Goal: Transaction & Acquisition: Book appointment/travel/reservation

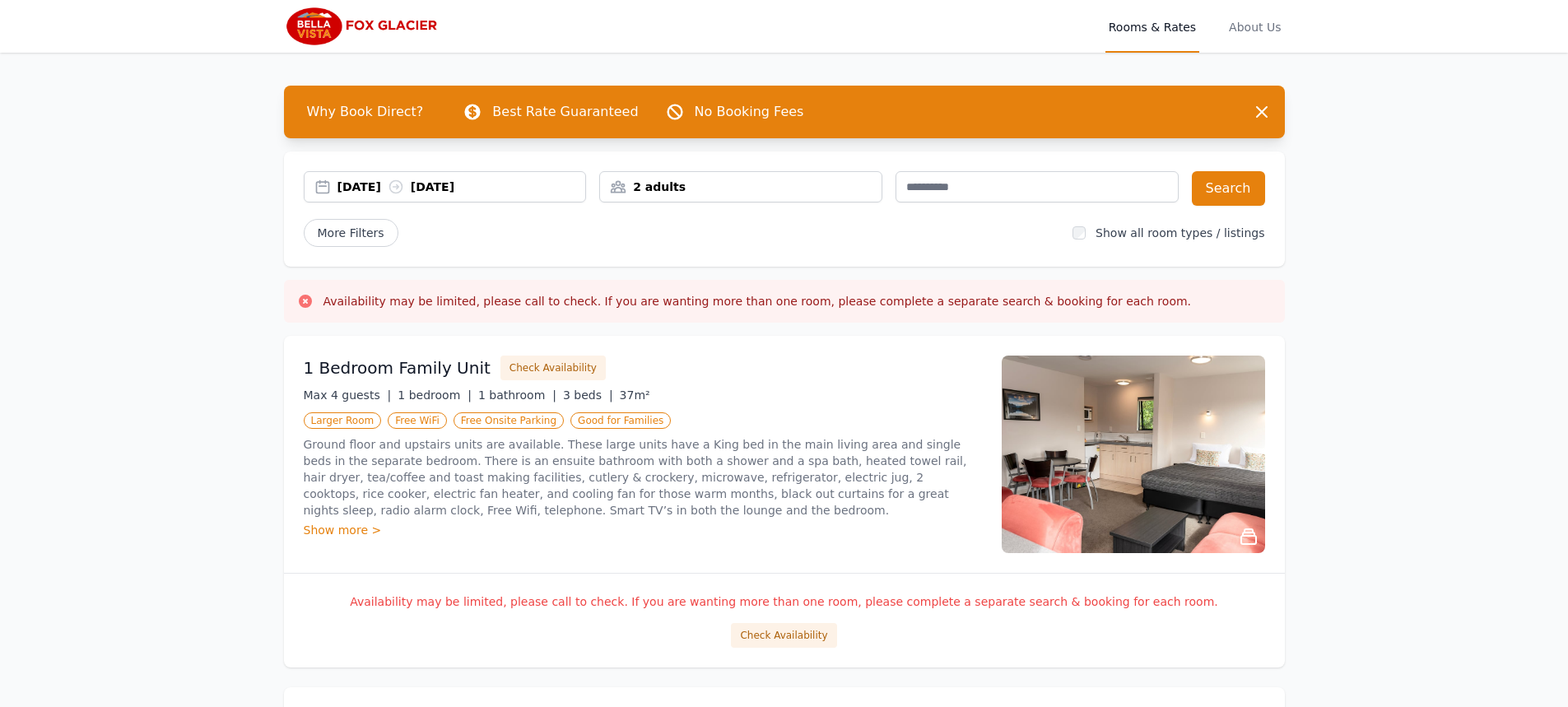
click at [642, 183] on div "2 adults" at bounding box center [741, 187] width 282 height 17
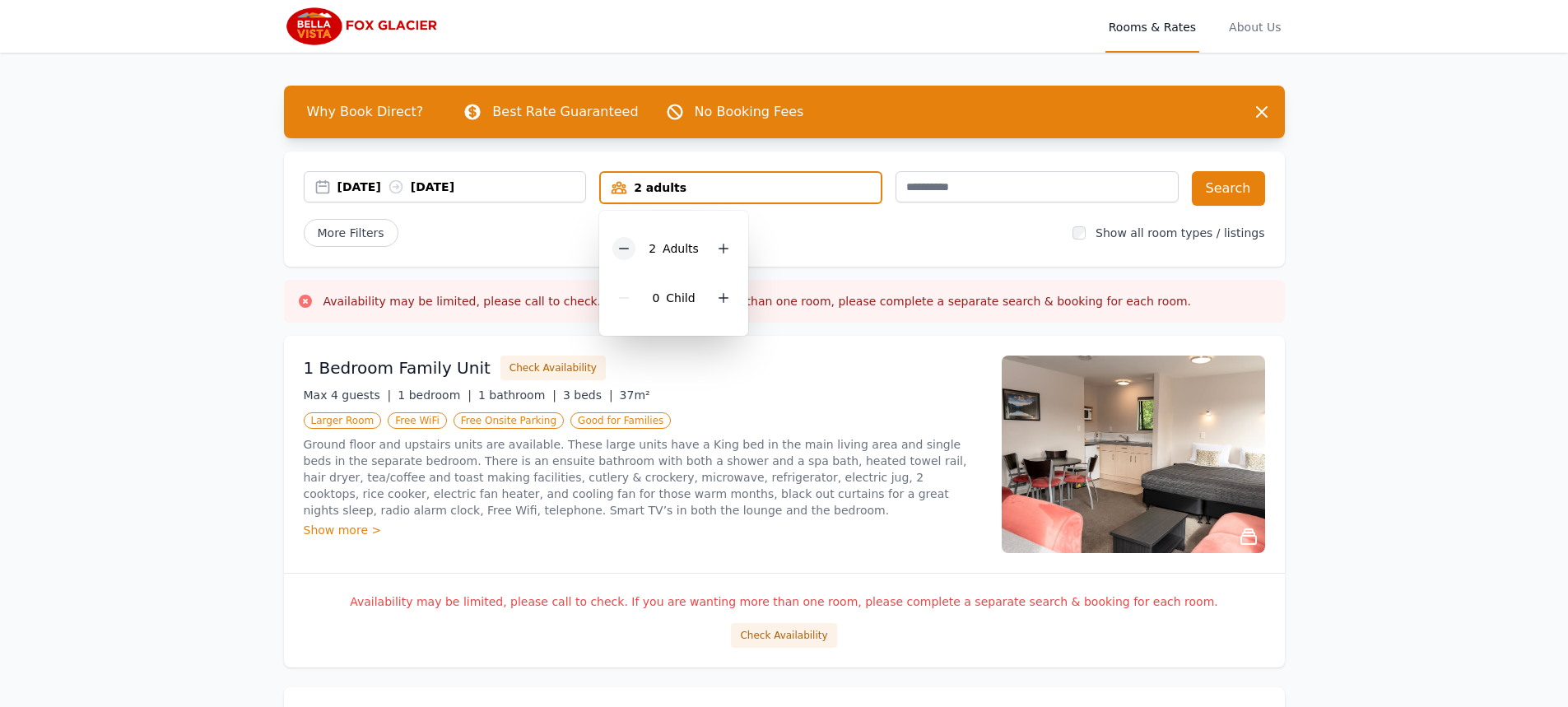
click at [628, 248] on icon at bounding box center [624, 249] width 13 height 13
click at [931, 225] on div "More Filters" at bounding box center [682, 233] width 756 height 28
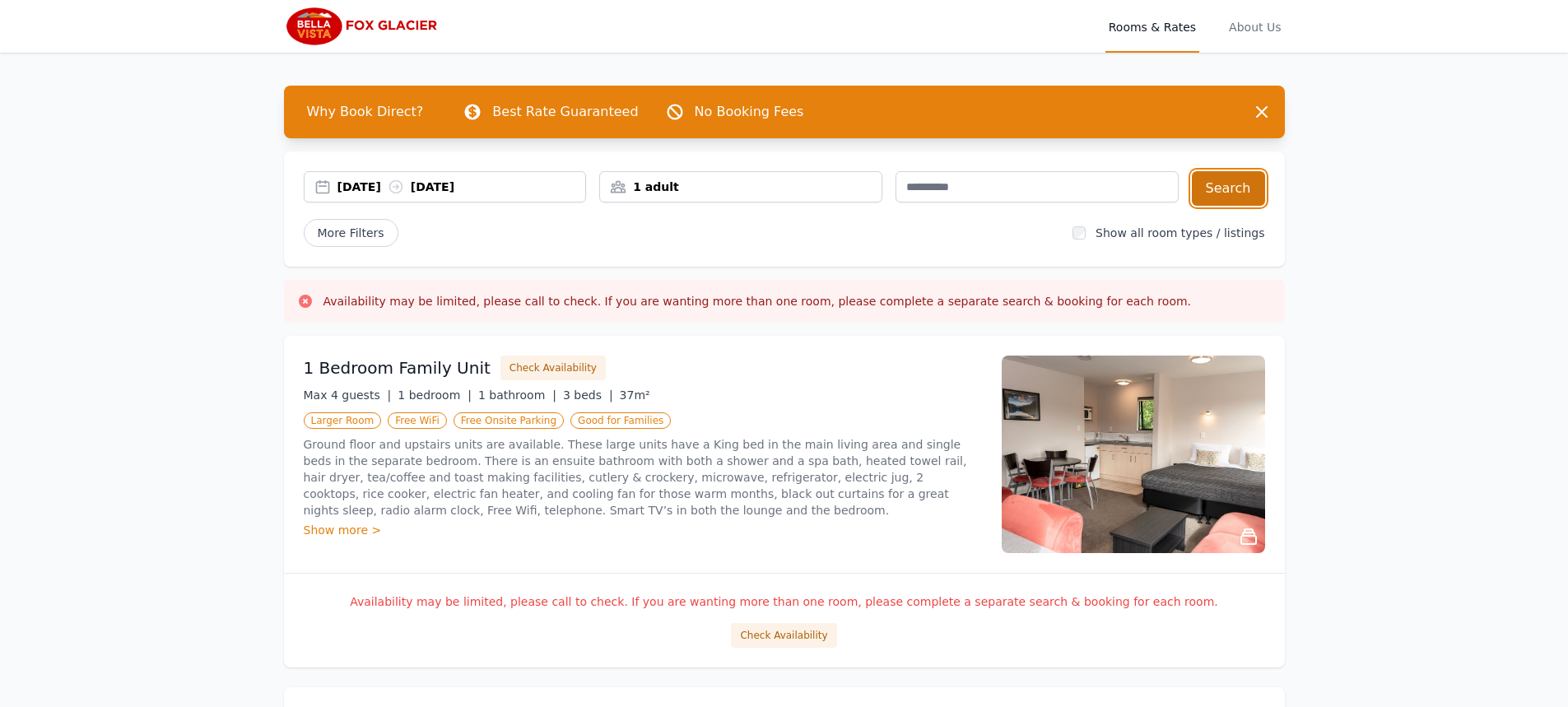
click at [1235, 183] on button "Search" at bounding box center [1228, 188] width 73 height 35
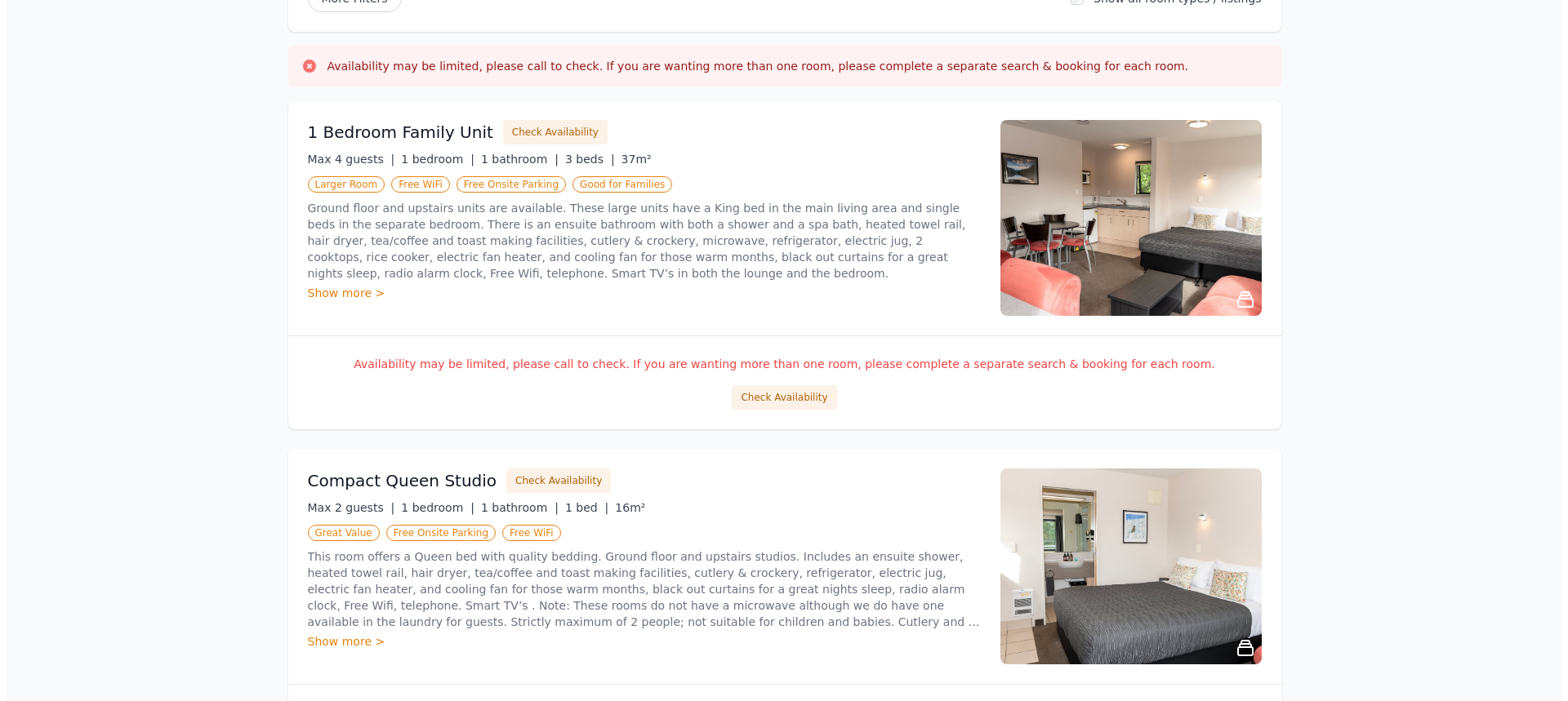
scroll to position [245, 0]
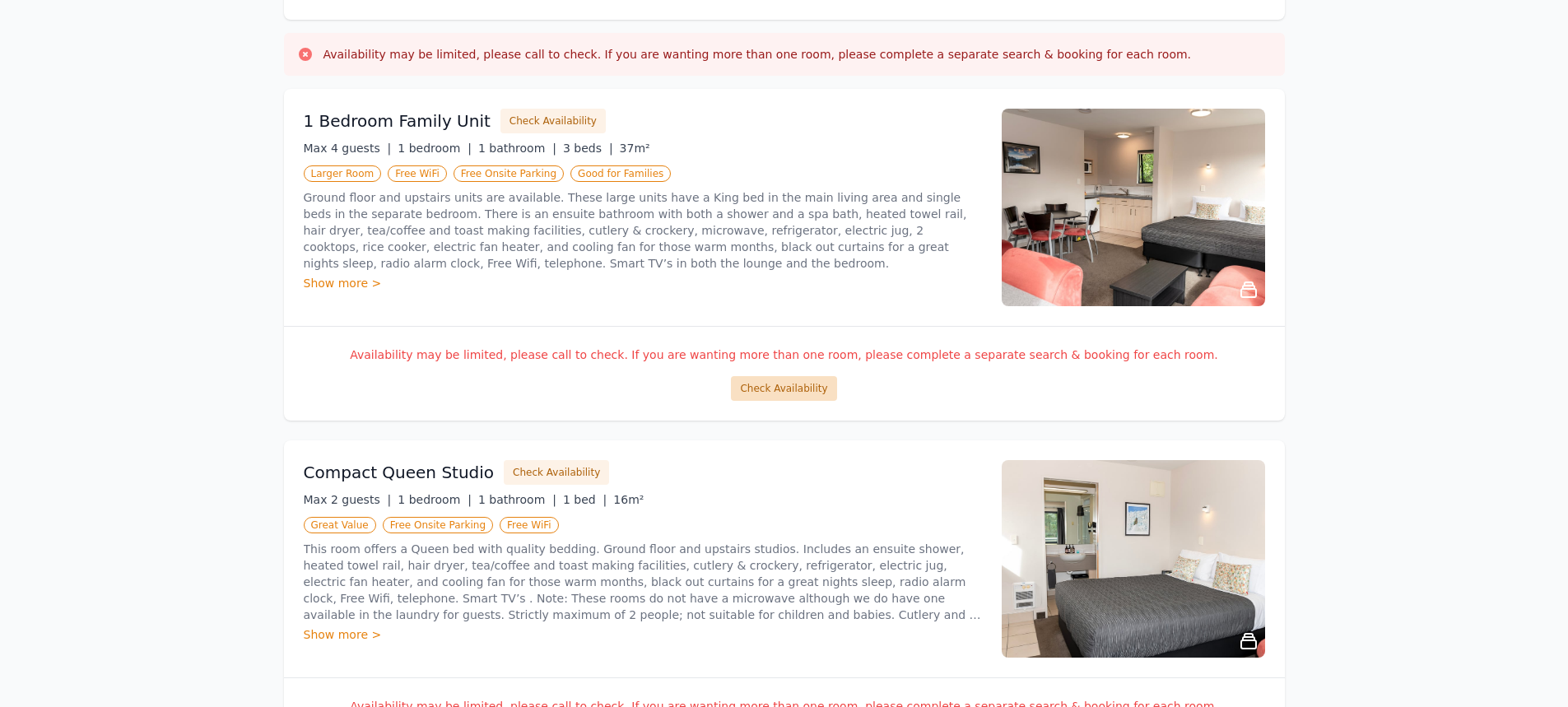
click at [778, 387] on button "Check Availability" at bounding box center [784, 389] width 106 height 25
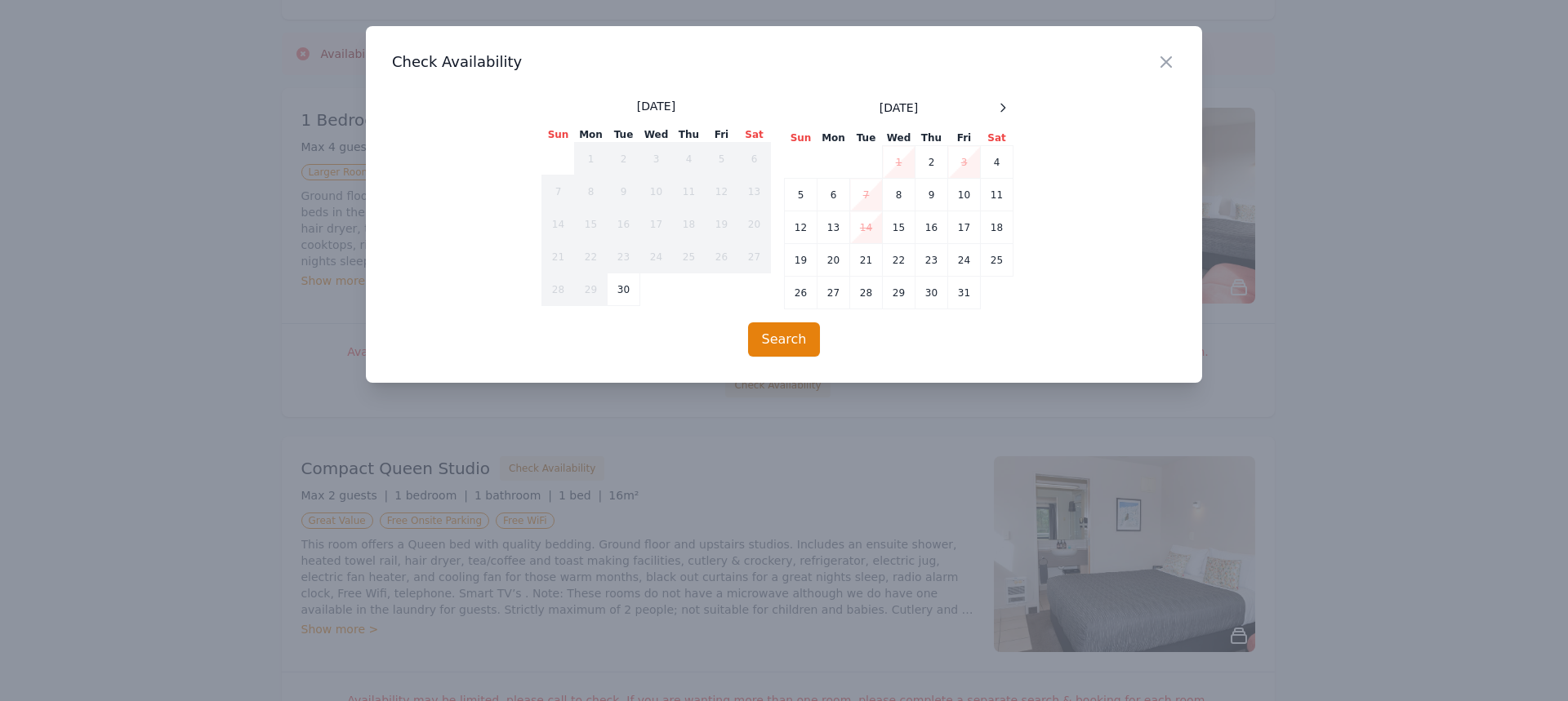
click at [868, 227] on td "14" at bounding box center [867, 228] width 33 height 33
click at [789, 331] on button "Search" at bounding box center [784, 340] width 73 height 34
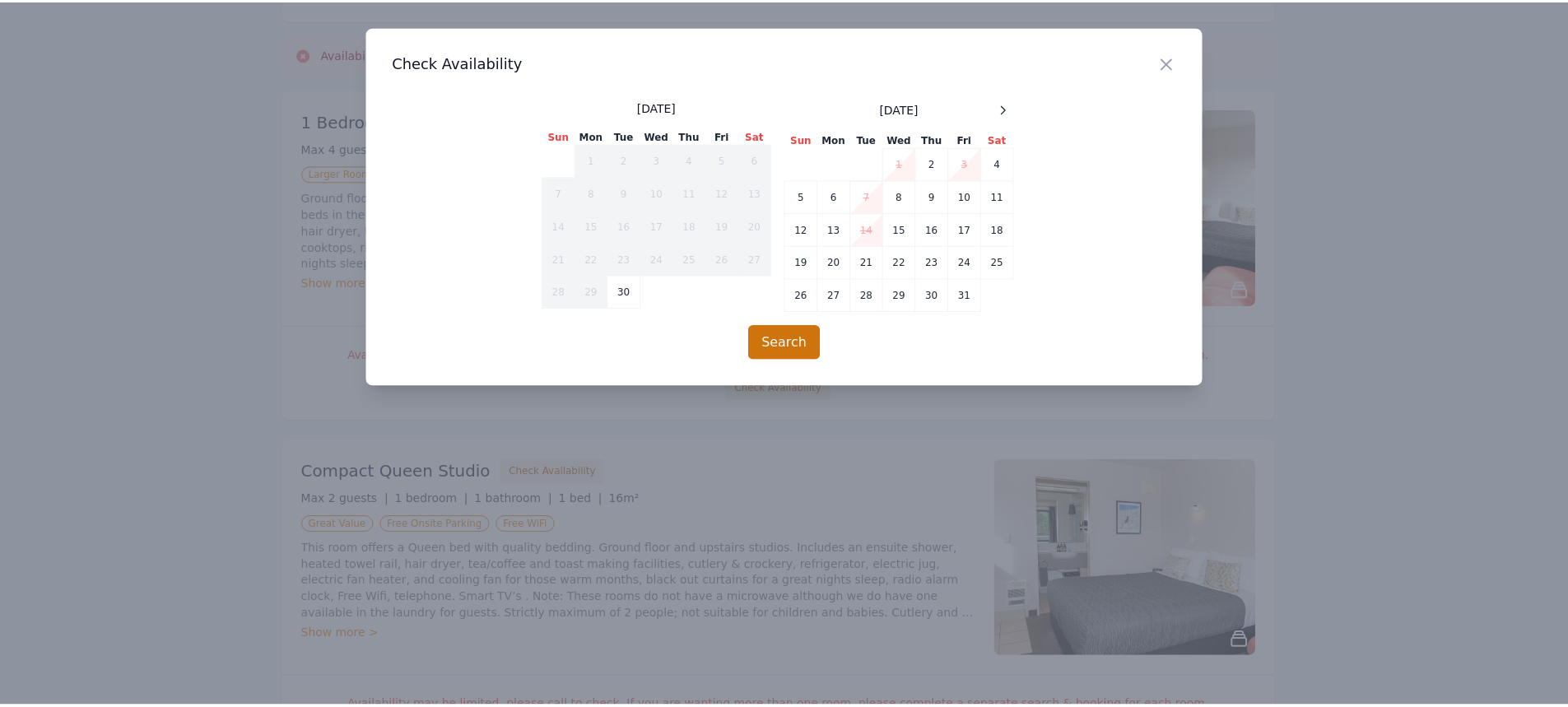
scroll to position [79, 0]
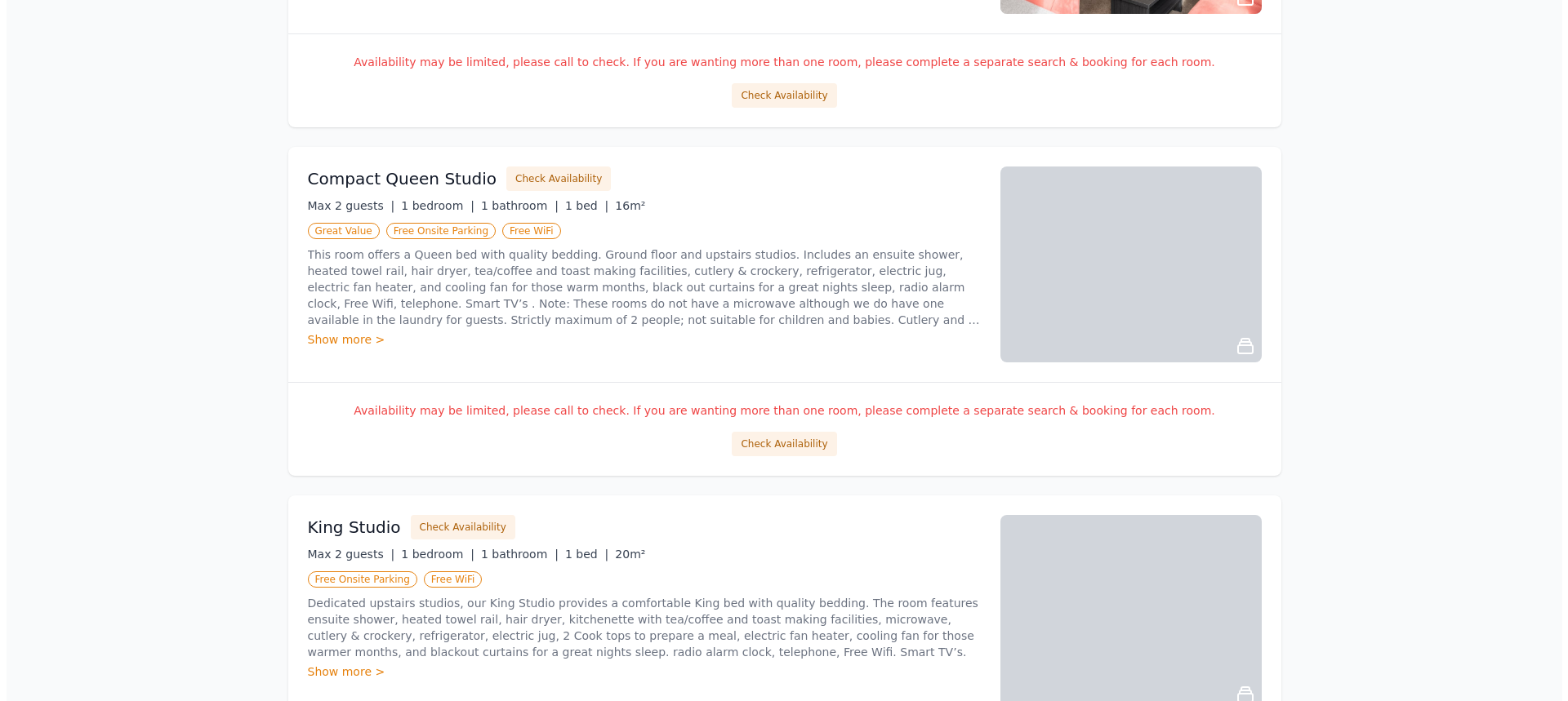
scroll to position [572, 0]
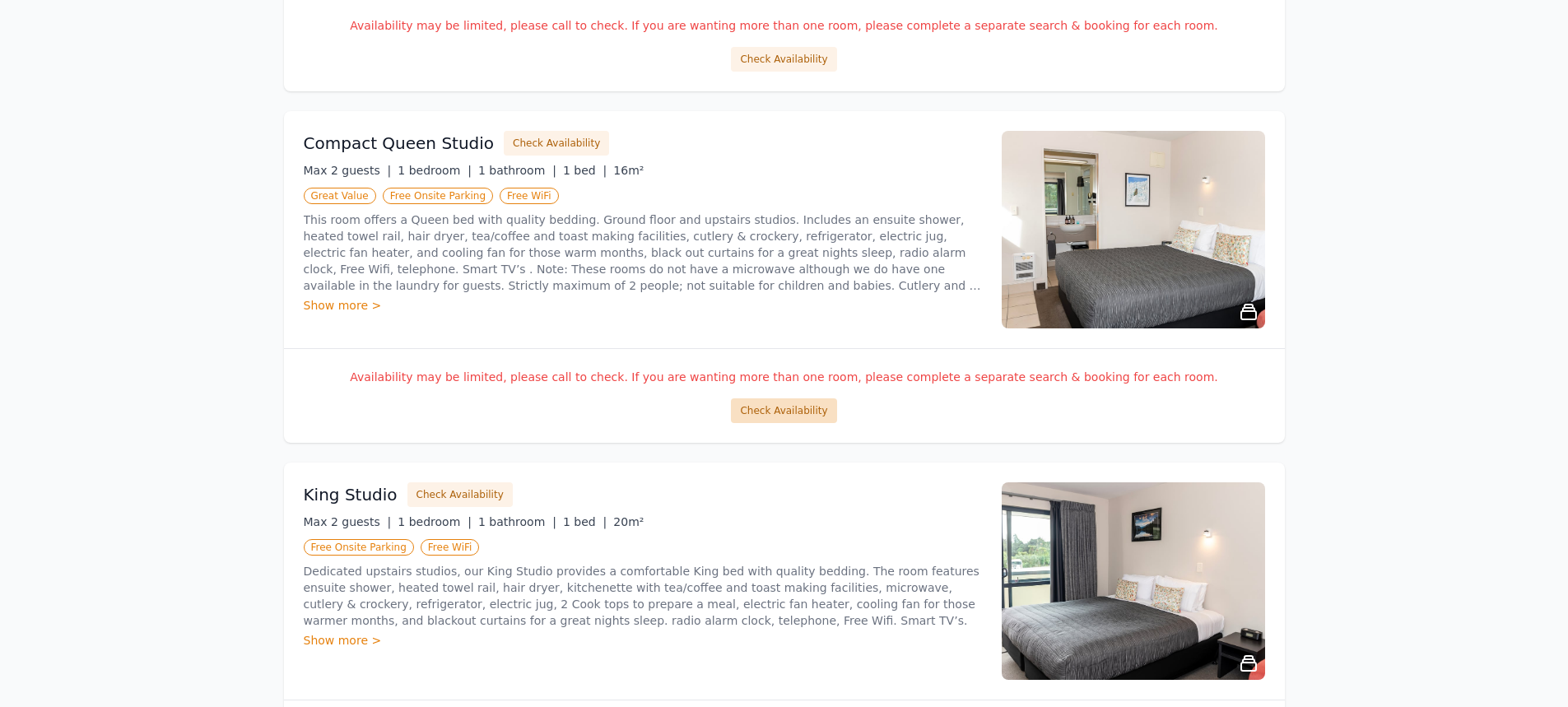
click at [765, 403] on button "Check Availability" at bounding box center [784, 410] width 106 height 25
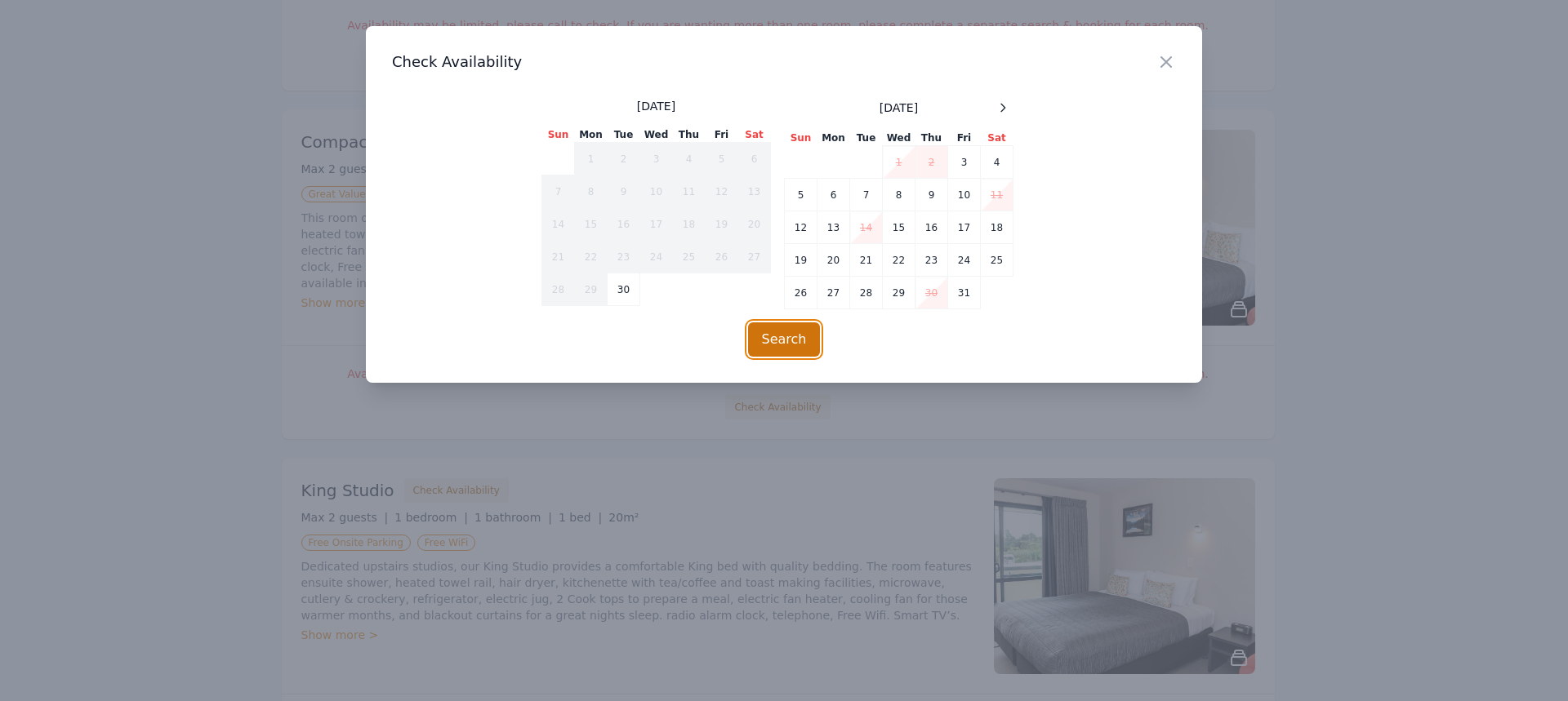
click at [777, 333] on button "Search" at bounding box center [784, 340] width 73 height 34
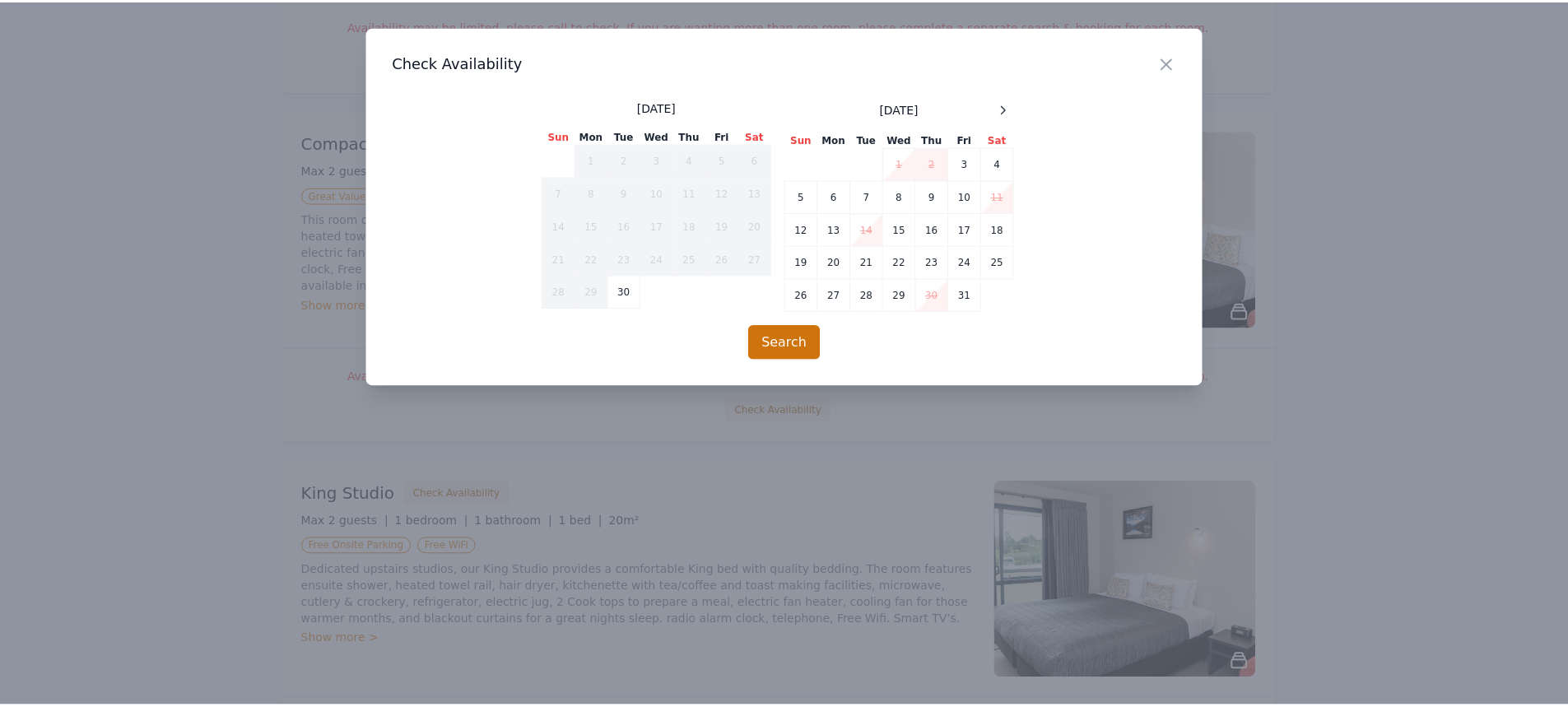
scroll to position [79, 0]
